Goal: Information Seeking & Learning: Learn about a topic

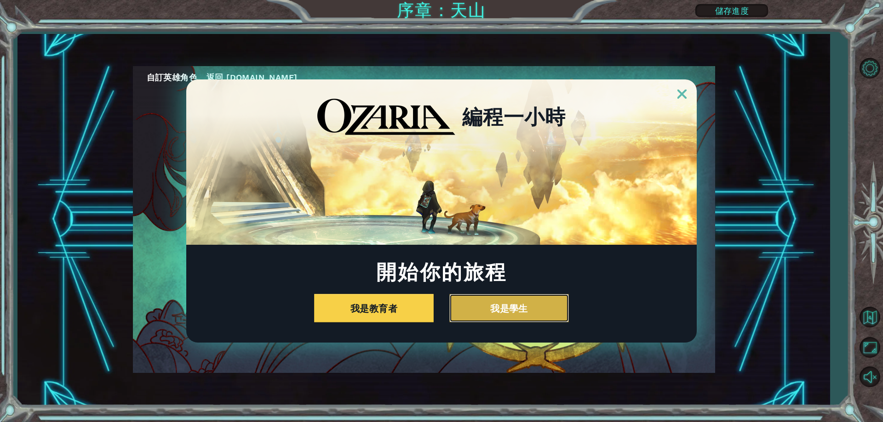
click at [536, 301] on button "我是學生" at bounding box center [509, 308] width 120 height 28
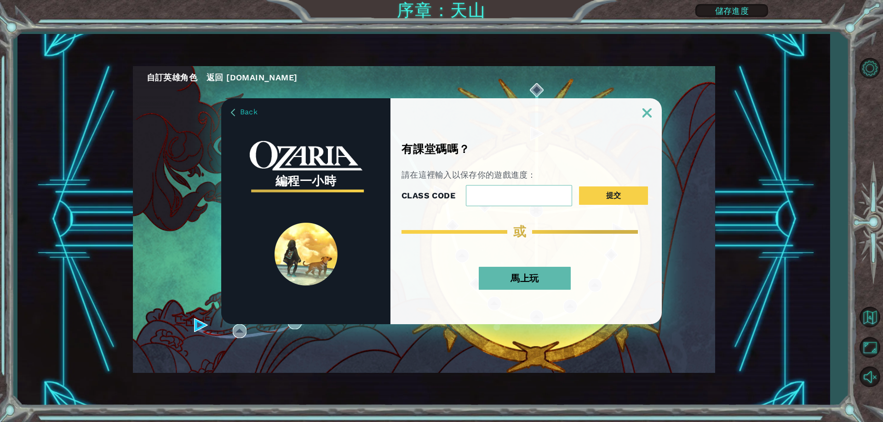
click at [550, 276] on button "馬上玩" at bounding box center [525, 278] width 92 height 23
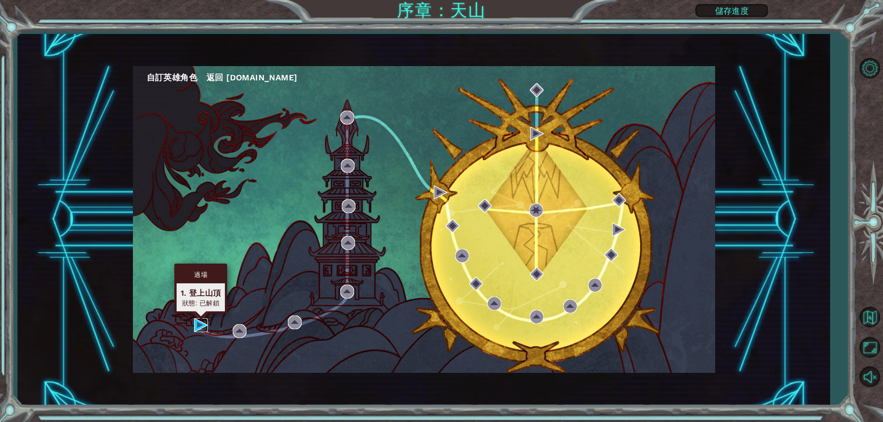
click at [198, 325] on img at bounding box center [201, 326] width 14 height 14
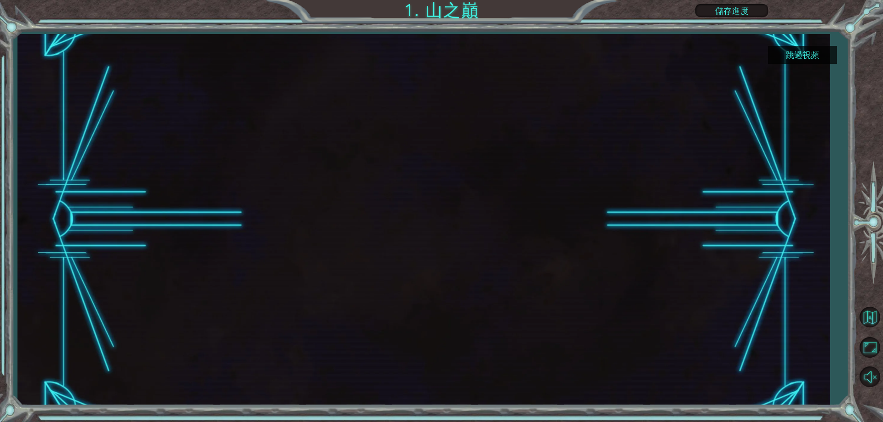
click at [814, 57] on button "跳過視頻" at bounding box center [802, 55] width 69 height 18
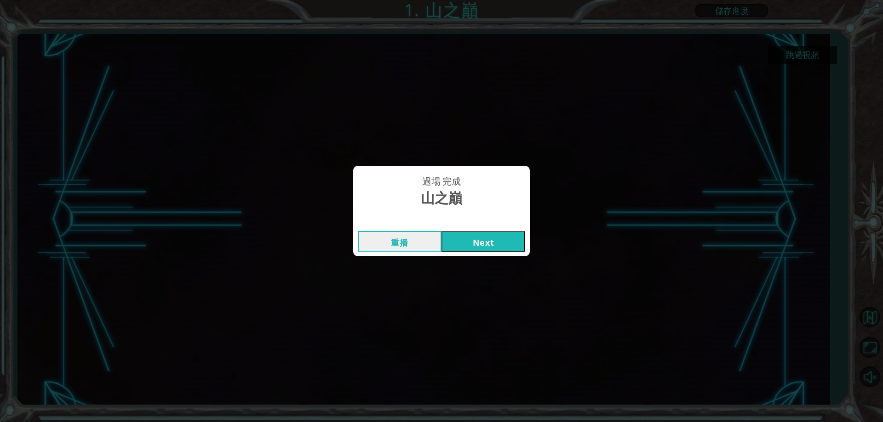
click at [494, 249] on button "Next" at bounding box center [483, 241] width 84 height 21
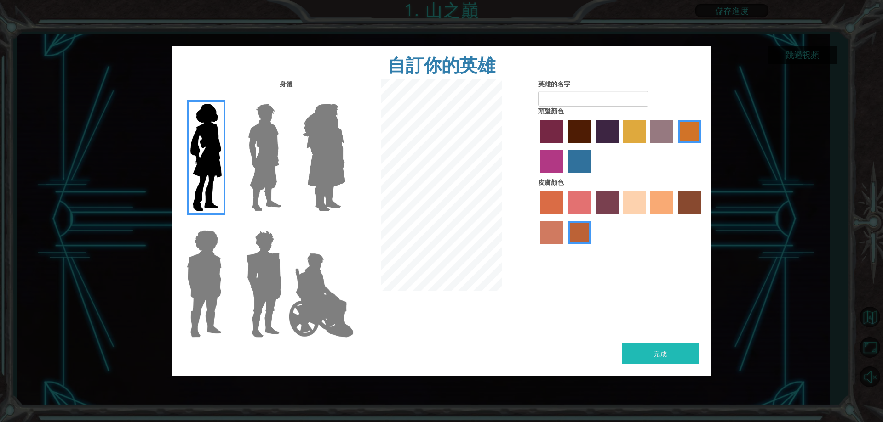
click at [256, 132] on img at bounding box center [264, 157] width 41 height 115
click at [285, 98] on input "Hero Lars" at bounding box center [285, 98] width 0 height 0
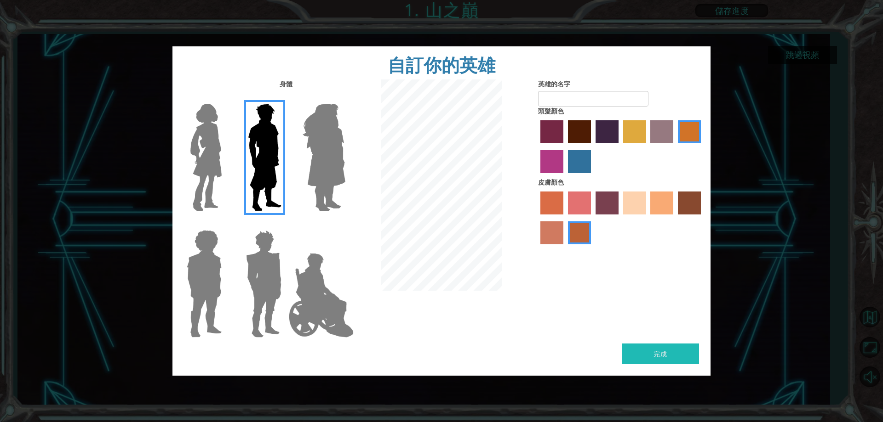
click at [580, 137] on label "maroon hair color" at bounding box center [579, 131] width 23 height 23
click at [564, 147] on input "maroon hair color" at bounding box center [564, 147] width 0 height 0
click at [580, 137] on label "maroon hair color" at bounding box center [579, 131] width 23 height 23
click at [564, 147] on input "maroon hair color" at bounding box center [564, 147] width 0 height 0
click at [555, 127] on label "paprika hair color" at bounding box center [551, 131] width 23 height 23
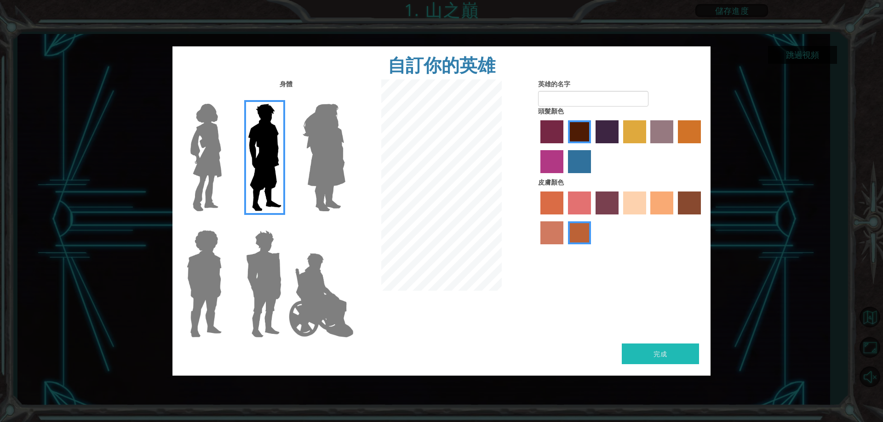
click at [537, 147] on input "paprika hair color" at bounding box center [537, 147] width 0 height 0
click at [633, 200] on label "sandy beach skin color" at bounding box center [634, 203] width 23 height 23
click at [620, 218] on input "sandy beach skin color" at bounding box center [620, 218] width 0 height 0
click at [658, 209] on label "tacao skin color" at bounding box center [661, 203] width 23 height 23
click at [647, 218] on input "tacao skin color" at bounding box center [647, 218] width 0 height 0
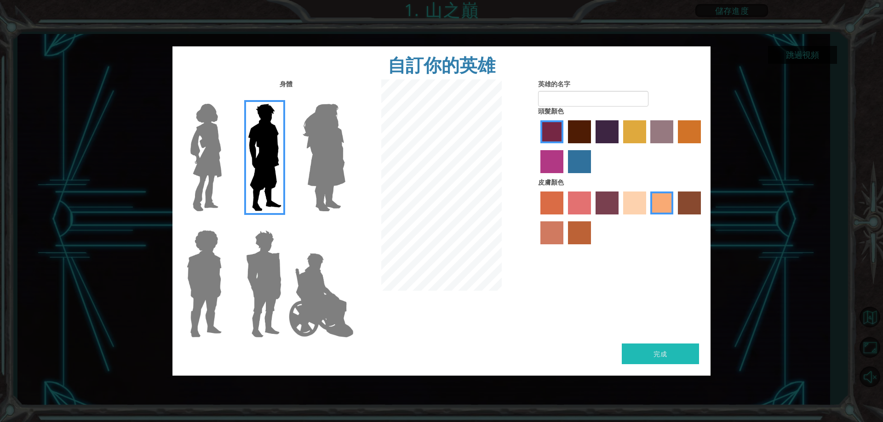
click at [637, 211] on label "sandy beach skin color" at bounding box center [634, 203] width 23 height 23
click at [620, 218] on input "sandy beach skin color" at bounding box center [620, 218] width 0 height 0
click at [543, 229] on label "burning sand skin color" at bounding box center [551, 233] width 23 height 23
click at [702, 218] on input "burning sand skin color" at bounding box center [702, 218] width 0 height 0
click at [637, 205] on label "sandy beach skin color" at bounding box center [634, 203] width 23 height 23
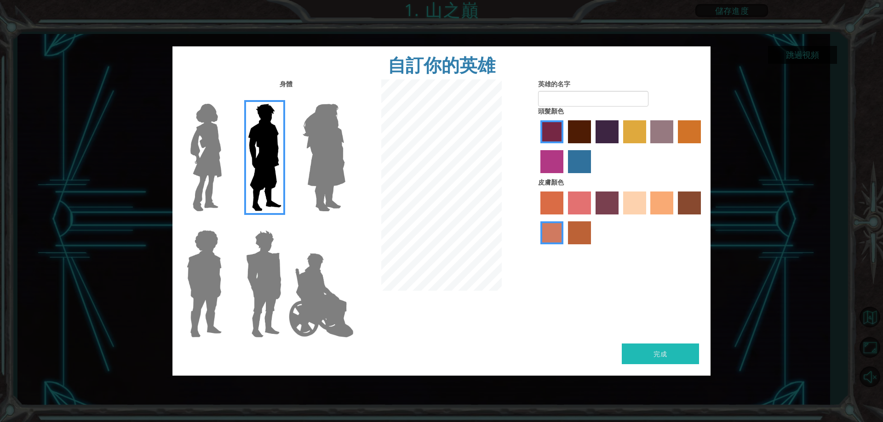
click at [620, 218] on input "sandy beach skin color" at bounding box center [620, 218] width 0 height 0
click at [337, 297] on img at bounding box center [321, 296] width 72 height 92
click at [345, 224] on input "Hero Jamie" at bounding box center [345, 224] width 0 height 0
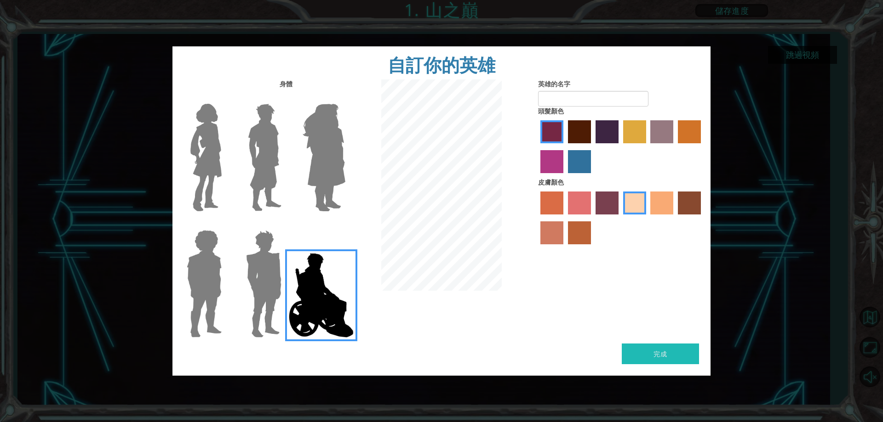
click at [335, 187] on img at bounding box center [324, 157] width 50 height 115
click at [345, 98] on input "Hero Amethyst" at bounding box center [345, 98] width 0 height 0
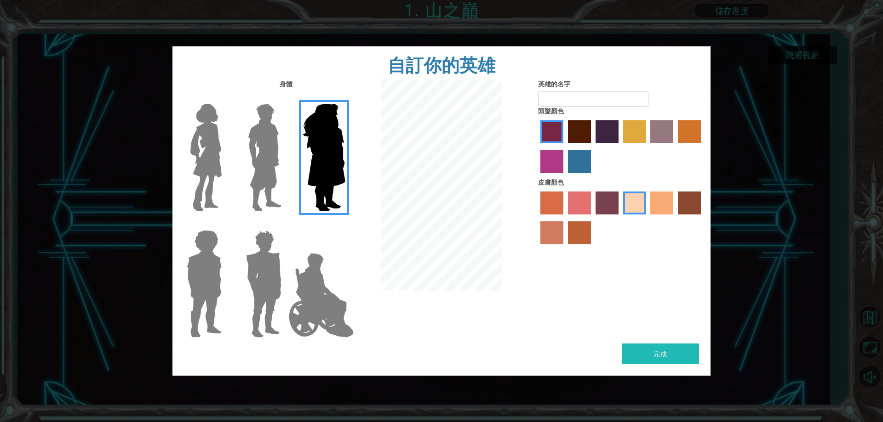
click at [290, 286] on img at bounding box center [321, 296] width 72 height 92
click at [345, 224] on input "Hero Jamie" at bounding box center [345, 224] width 0 height 0
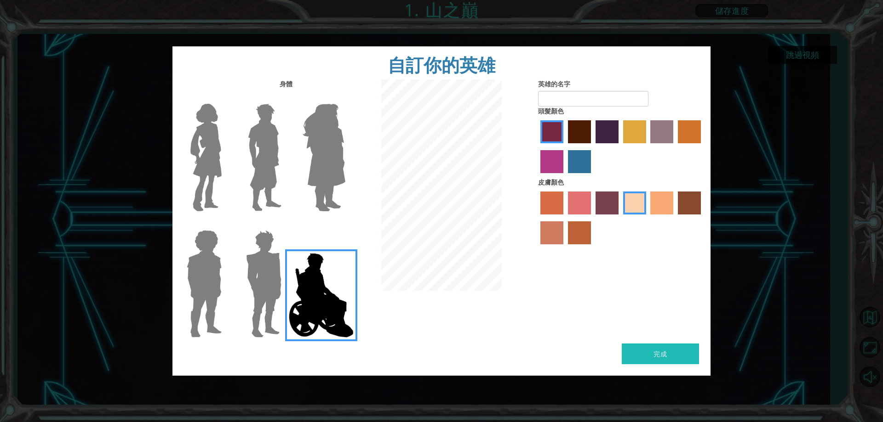
click at [247, 261] on img at bounding box center [263, 284] width 43 height 115
click at [285, 224] on input "Hero Garnet" at bounding box center [285, 224] width 0 height 0
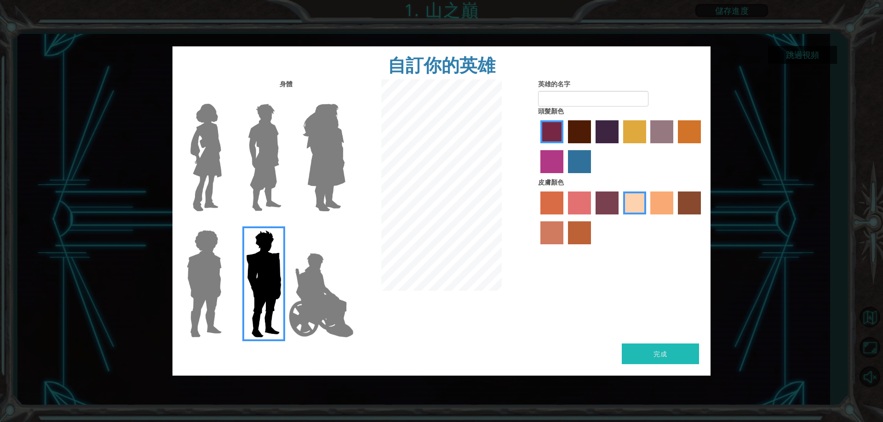
click at [174, 276] on div at bounding box center [202, 280] width 60 height 126
click at [190, 277] on img at bounding box center [204, 284] width 42 height 115
click at [225, 224] on input "Hero Steven" at bounding box center [225, 224] width 0 height 0
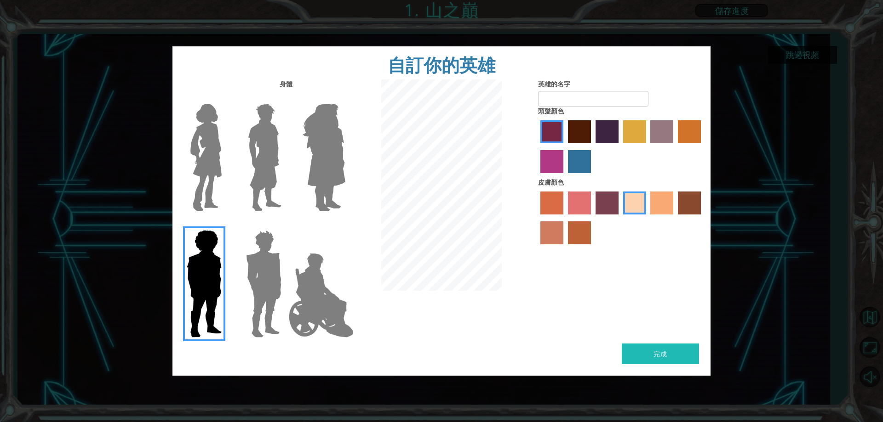
click at [256, 188] on img at bounding box center [264, 157] width 41 height 115
click at [285, 98] on input "Hero Lars" at bounding box center [285, 98] width 0 height 0
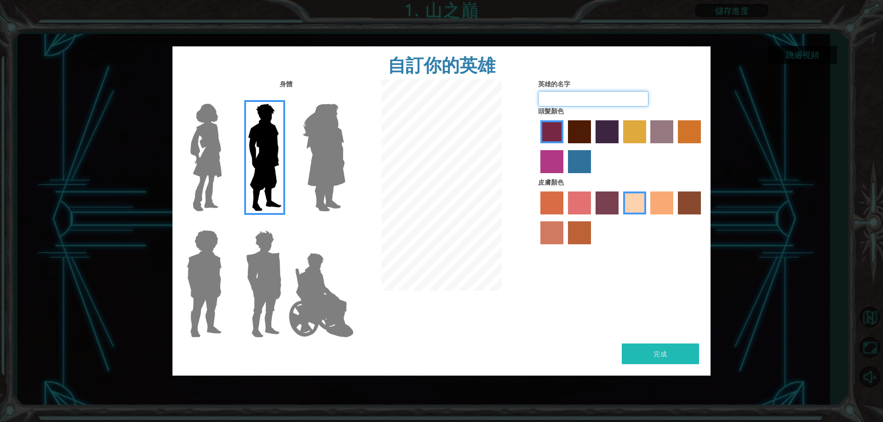
click at [597, 98] on input "英雄的名字" at bounding box center [593, 99] width 110 height 16
click at [598, 95] on input "英雄的名字" at bounding box center [593, 99] width 110 height 16
click at [603, 104] on input "英雄的名字" at bounding box center [593, 99] width 110 height 16
click at [616, 97] on input "英雄的名字" at bounding box center [593, 99] width 110 height 16
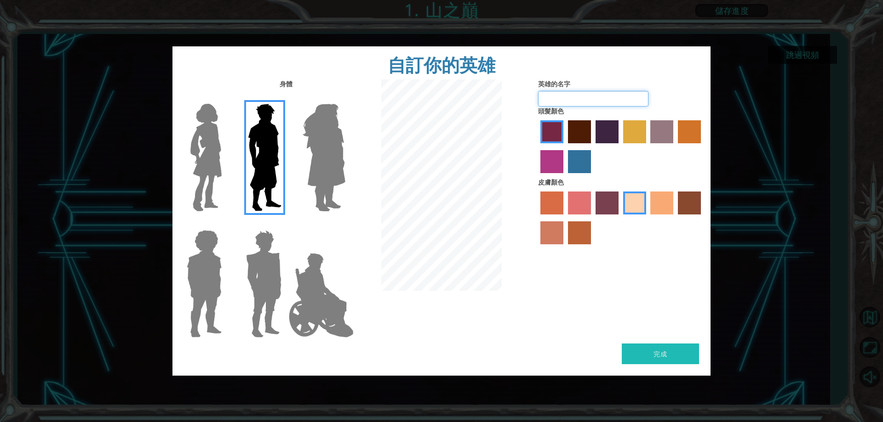
click at [616, 97] on input "英雄的名字" at bounding box center [593, 99] width 110 height 16
